Goal: Information Seeking & Learning: Compare options

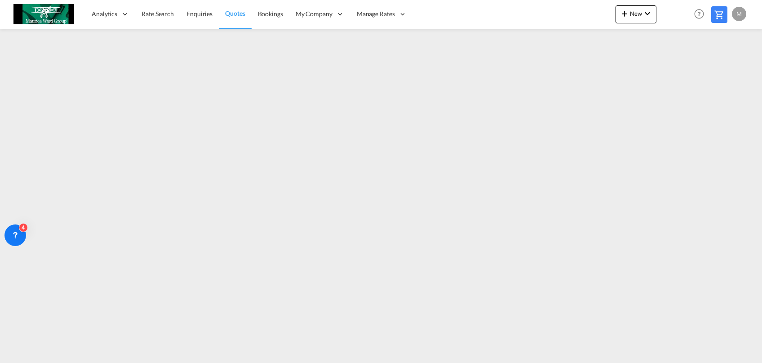
click at [164, 8] on link "Rate Search" at bounding box center [157, 14] width 45 height 29
click at [162, 12] on span "Rate Search" at bounding box center [158, 14] width 32 height 8
